Goal: Task Accomplishment & Management: Manage account settings

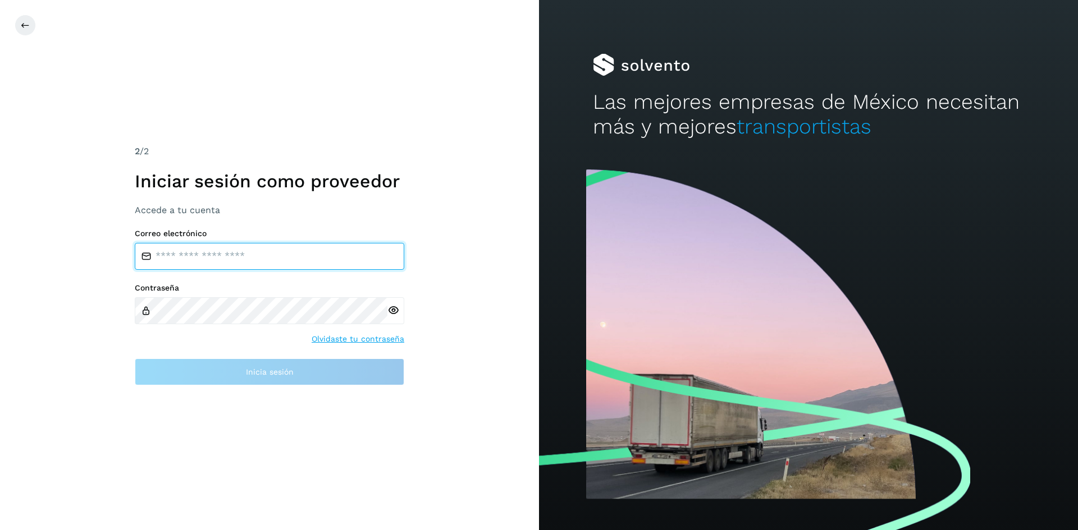
click at [263, 268] on input "email" at bounding box center [269, 256] width 269 height 27
type input "**********"
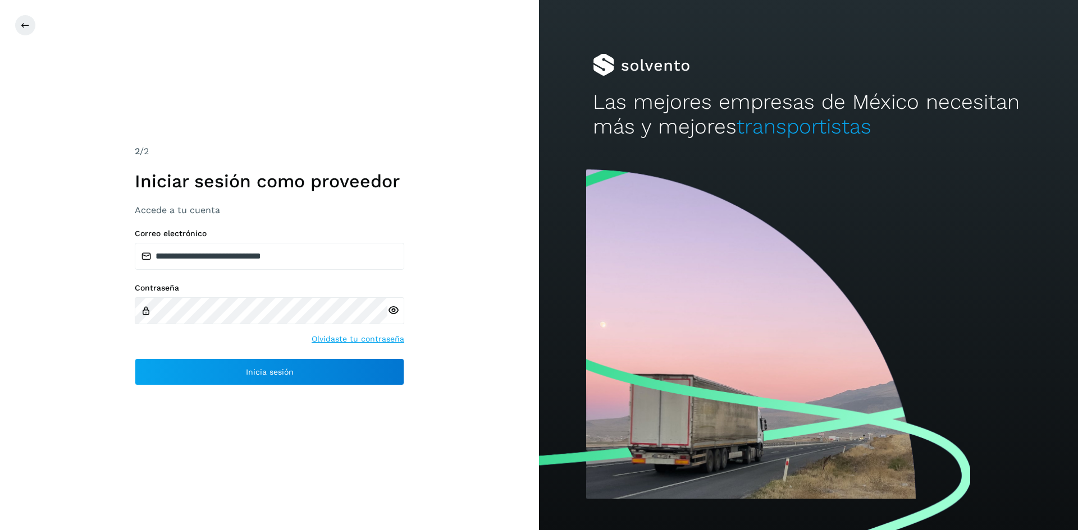
click at [392, 314] on icon at bounding box center [393, 311] width 12 height 12
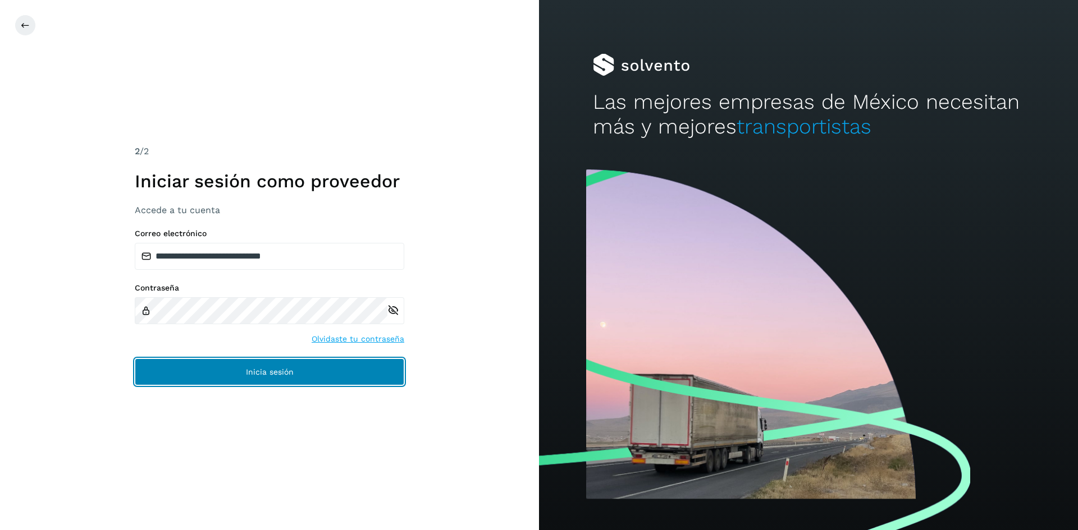
click at [348, 371] on button "Inicia sesión" at bounding box center [269, 372] width 269 height 27
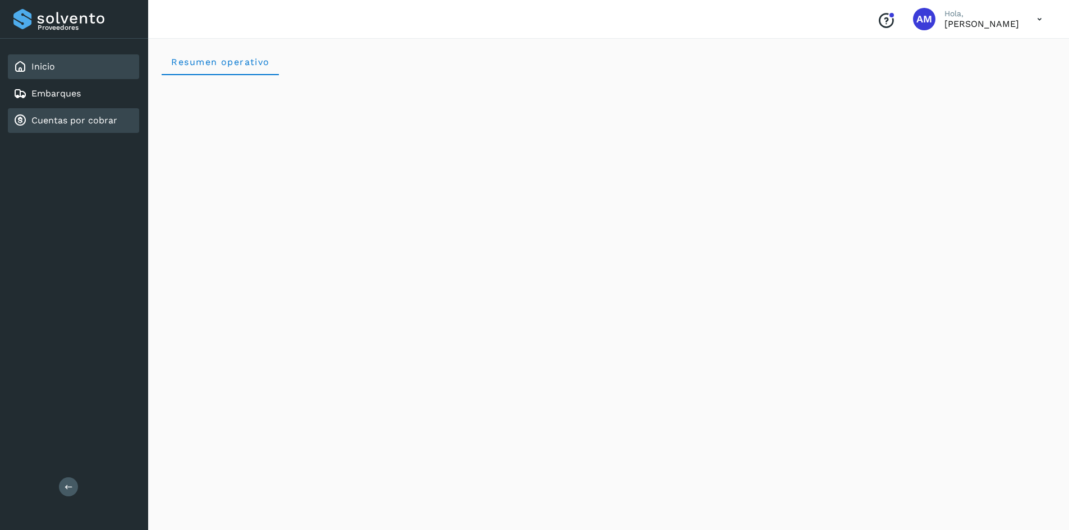
click at [93, 113] on div "Cuentas por cobrar" at bounding box center [73, 120] width 131 height 25
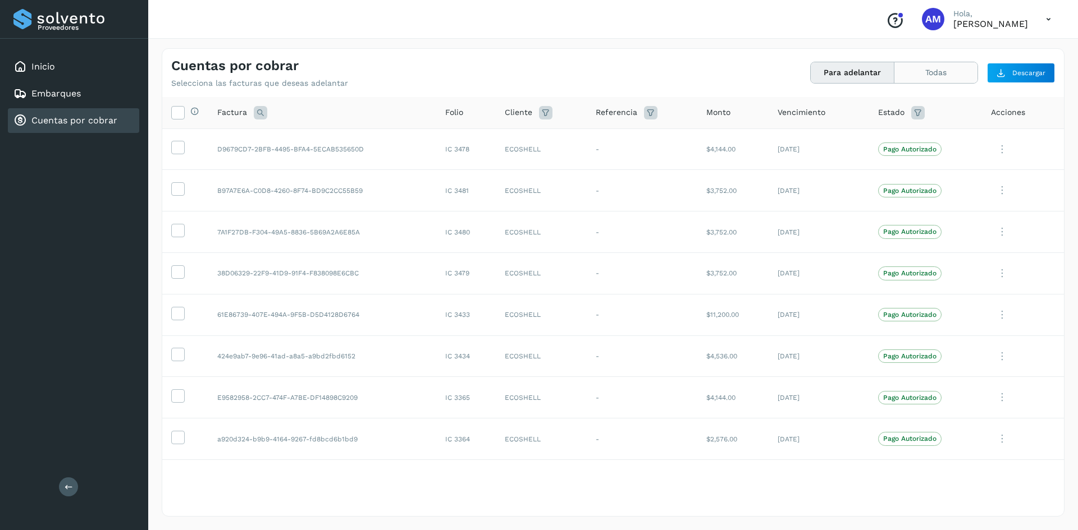
click at [935, 76] on button "Todas" at bounding box center [935, 72] width 83 height 21
